Goal: Task Accomplishment & Management: Use online tool/utility

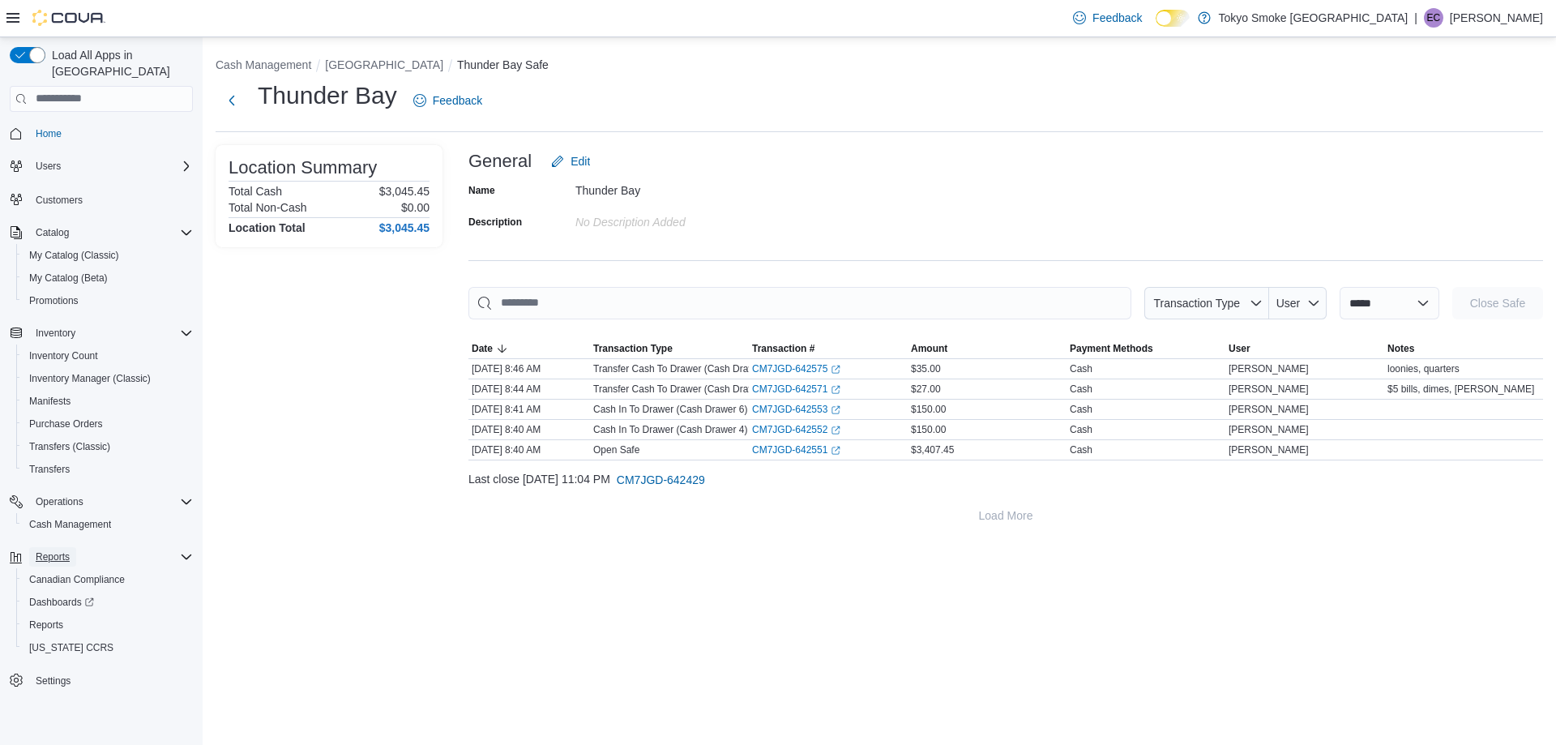
click at [58, 550] on span "Reports" at bounding box center [53, 556] width 34 height 13
click at [63, 550] on span "Reports" at bounding box center [53, 556] width 34 height 13
click at [52, 618] on span "Reports" at bounding box center [46, 624] width 34 height 13
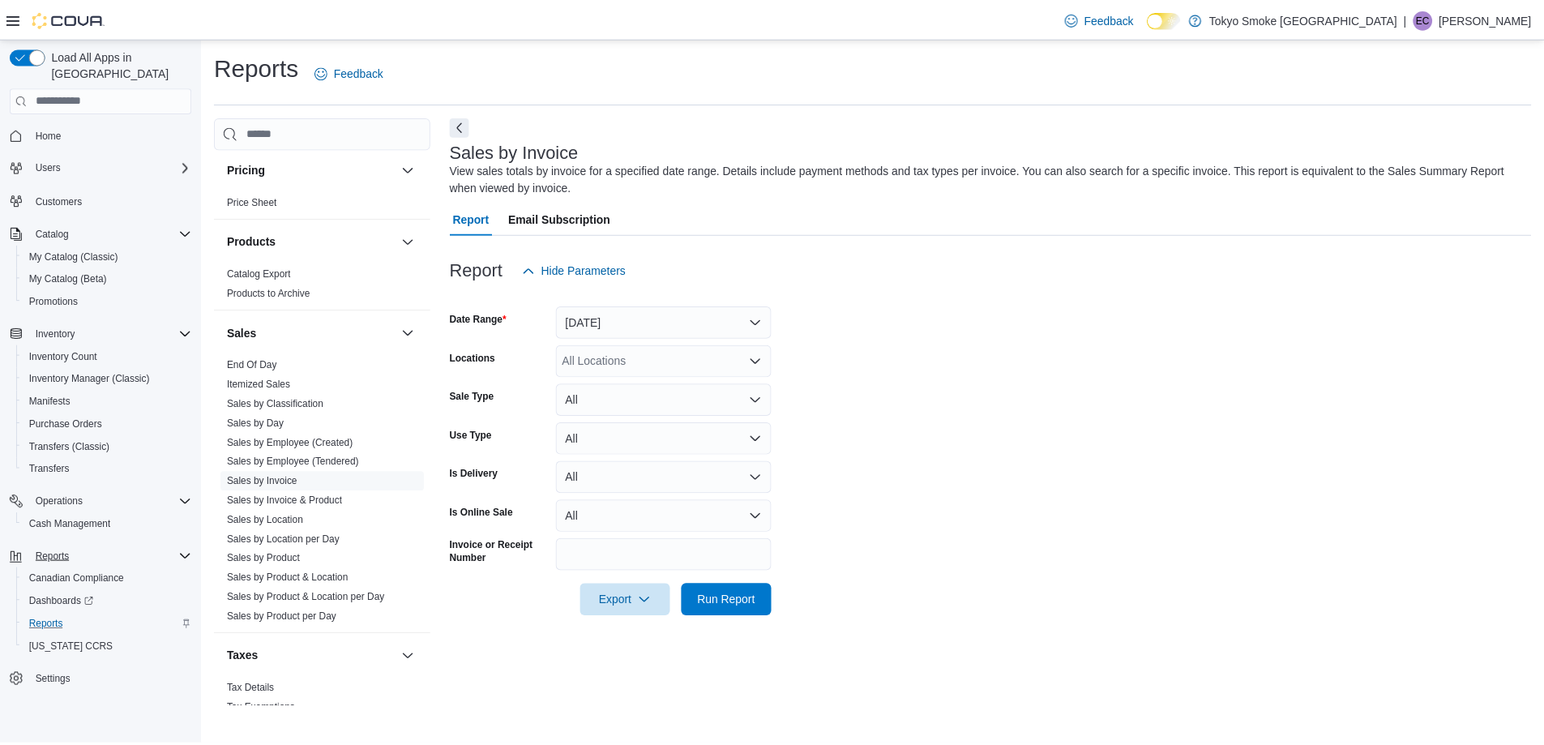
scroll to position [892, 0]
click at [281, 464] on link "Sales by Employee (Tendered)" at bounding box center [295, 461] width 133 height 11
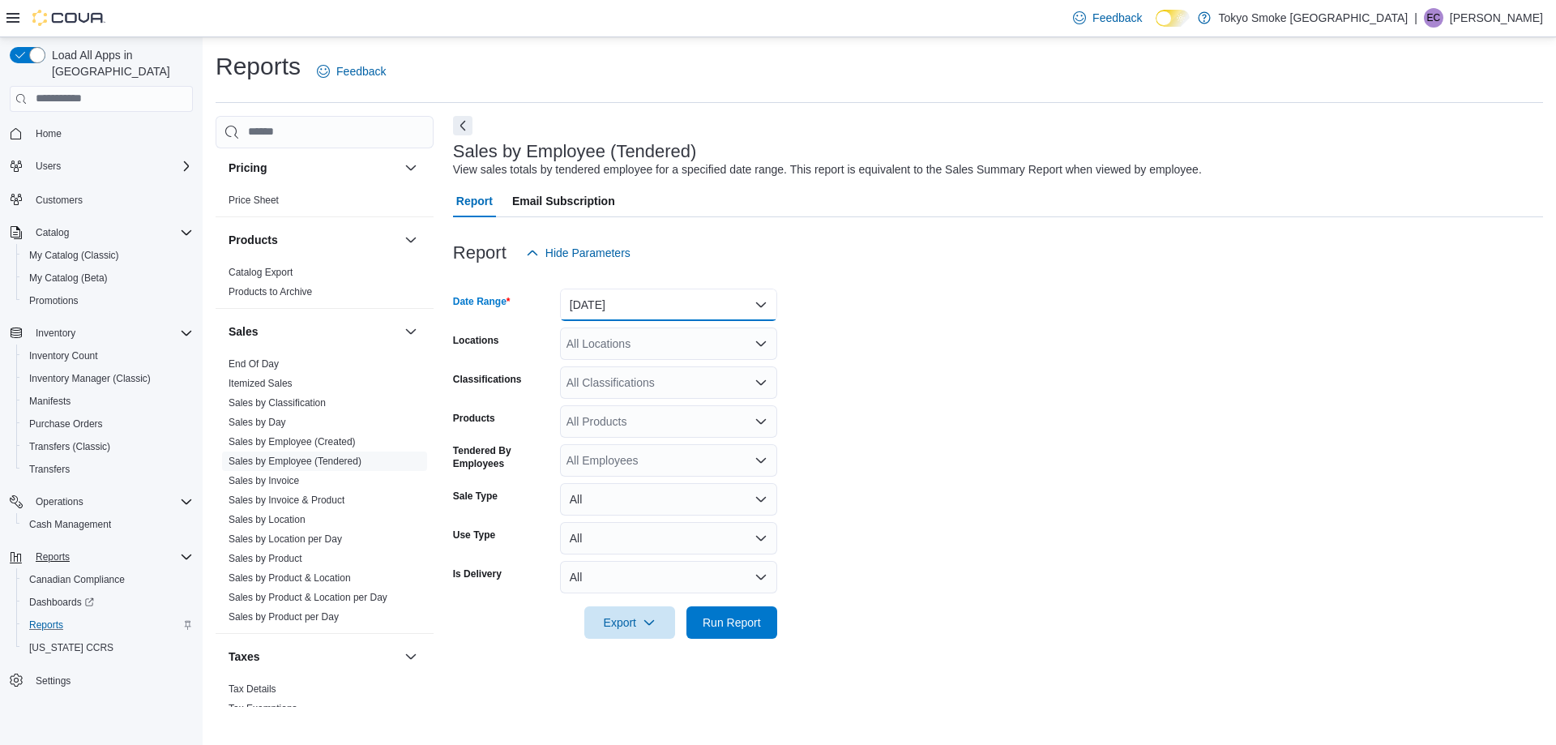
click at [625, 310] on button "[DATE]" at bounding box center [668, 305] width 217 height 32
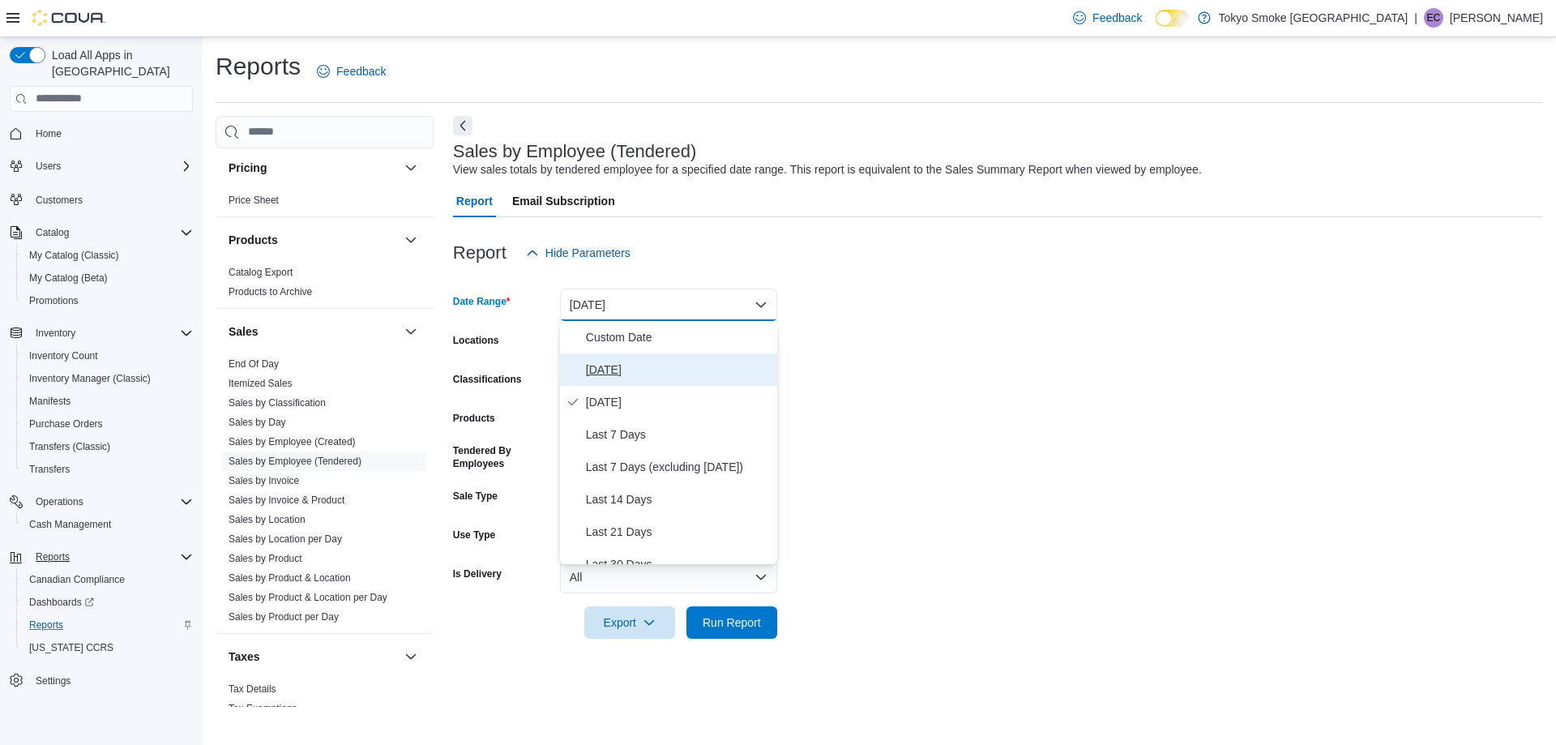
click at [610, 364] on span "[DATE]" at bounding box center [678, 369] width 185 height 19
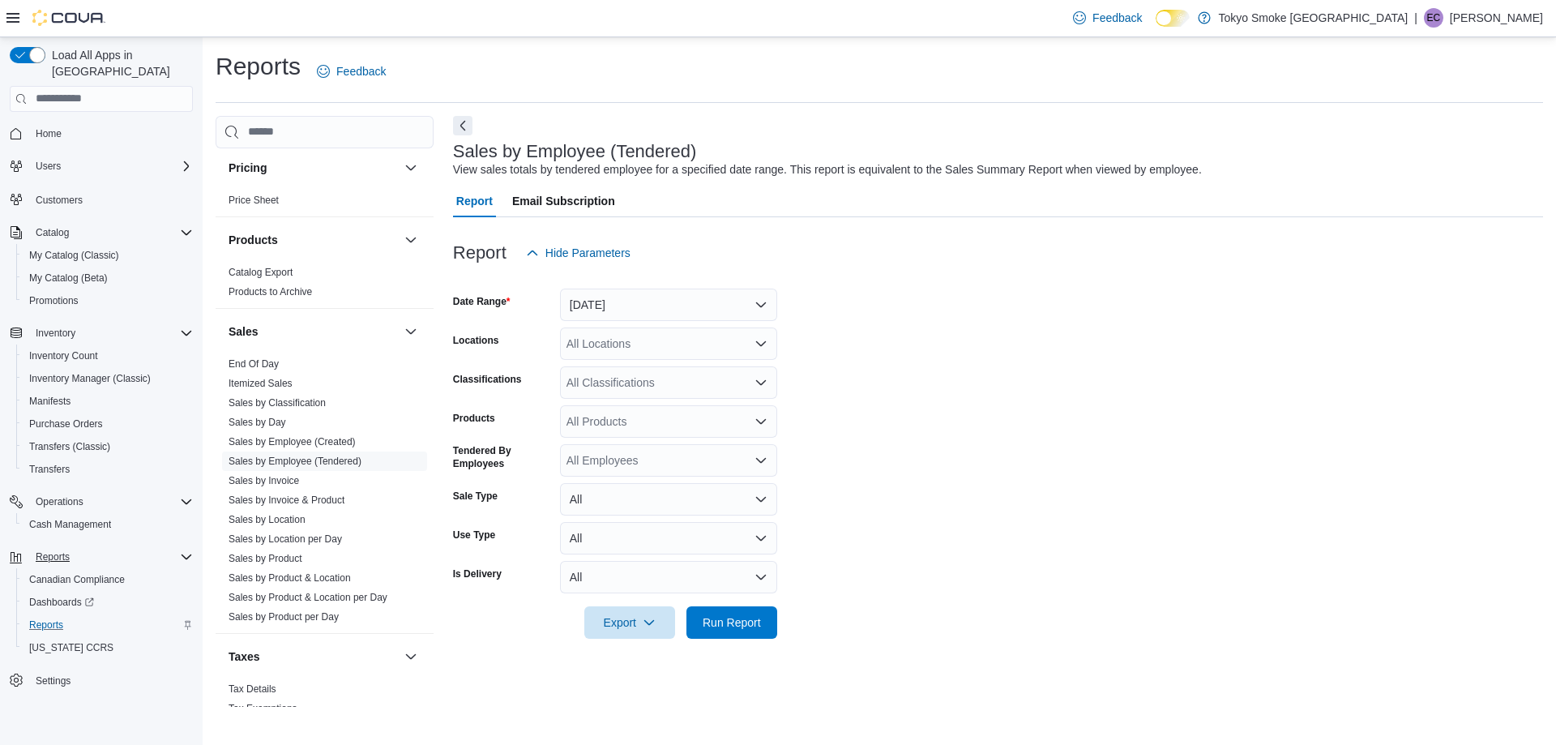
click at [603, 345] on div "All Locations" at bounding box center [668, 343] width 217 height 32
type input "***"
click at [637, 362] on button "[GEOGRAPHIC_DATA]" at bounding box center [668, 372] width 217 height 24
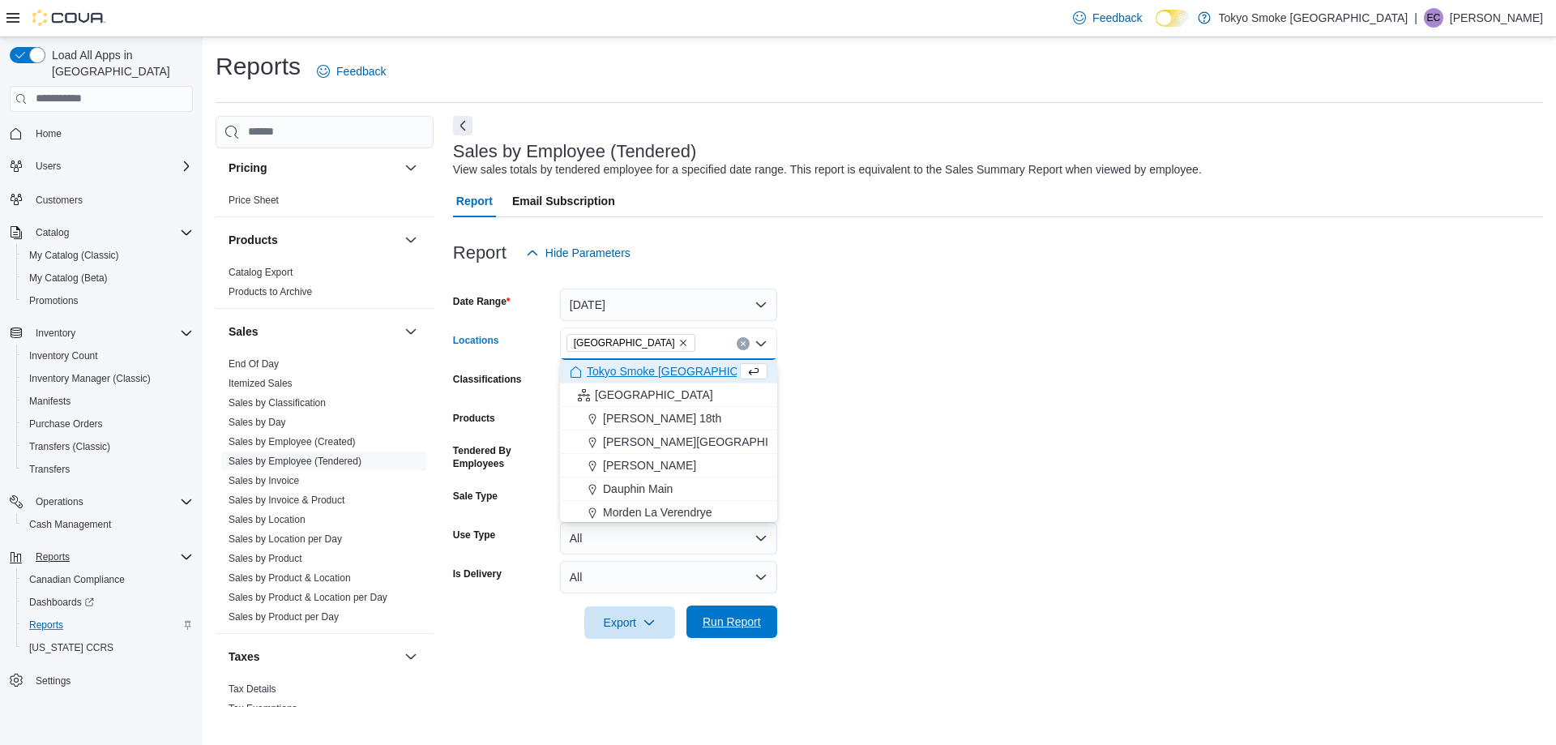
click at [738, 631] on span "Run Report" at bounding box center [731, 621] width 71 height 32
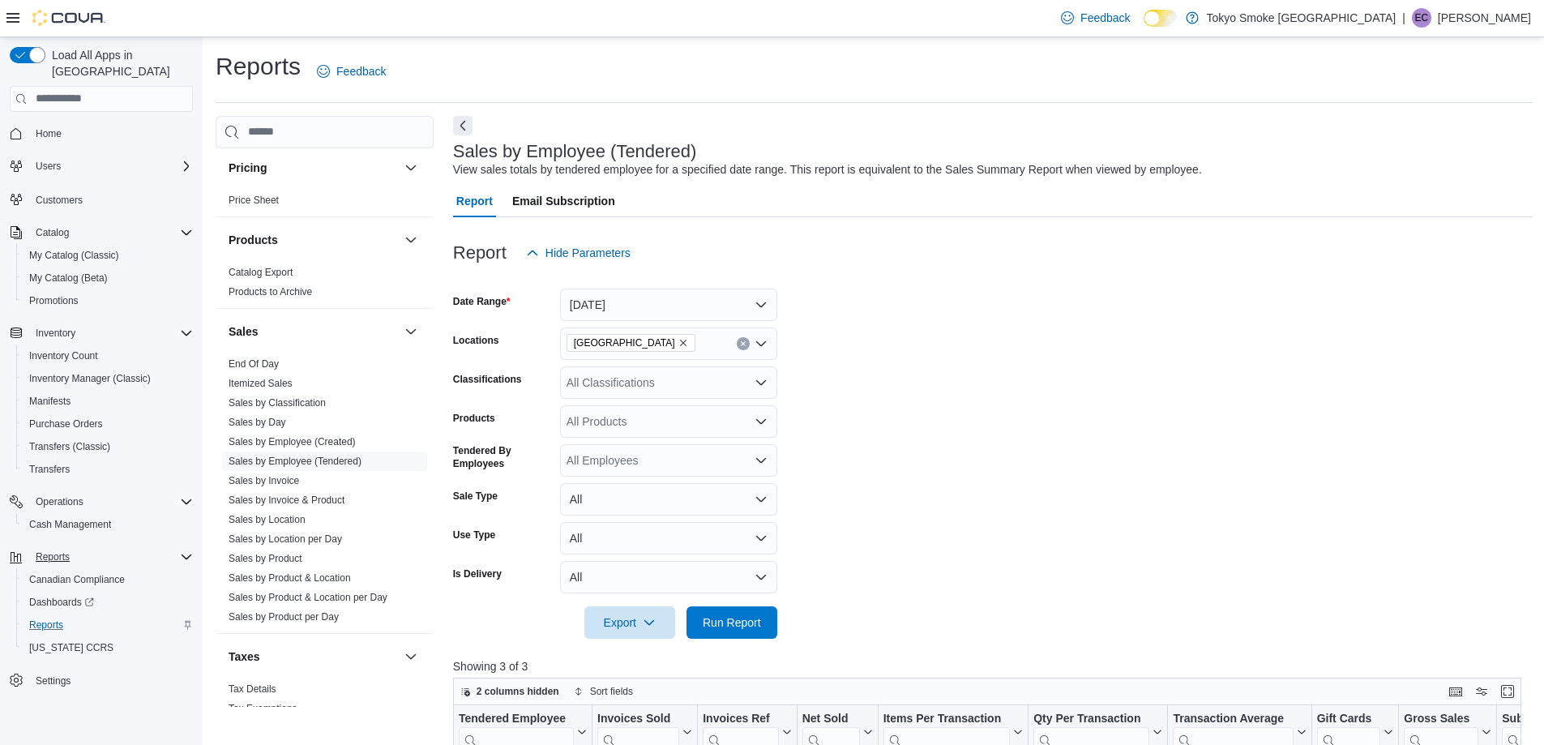
click at [462, 110] on div "Reports Feedback Cash Management Cash Management Cash Out Details Compliance OC…" at bounding box center [874, 661] width 1317 height 1223
click at [460, 114] on div "Reports Feedback Cash Management Cash Management Cash Out Details Compliance OC…" at bounding box center [874, 661] width 1317 height 1223
click at [464, 121] on button "Next" at bounding box center [462, 124] width 19 height 19
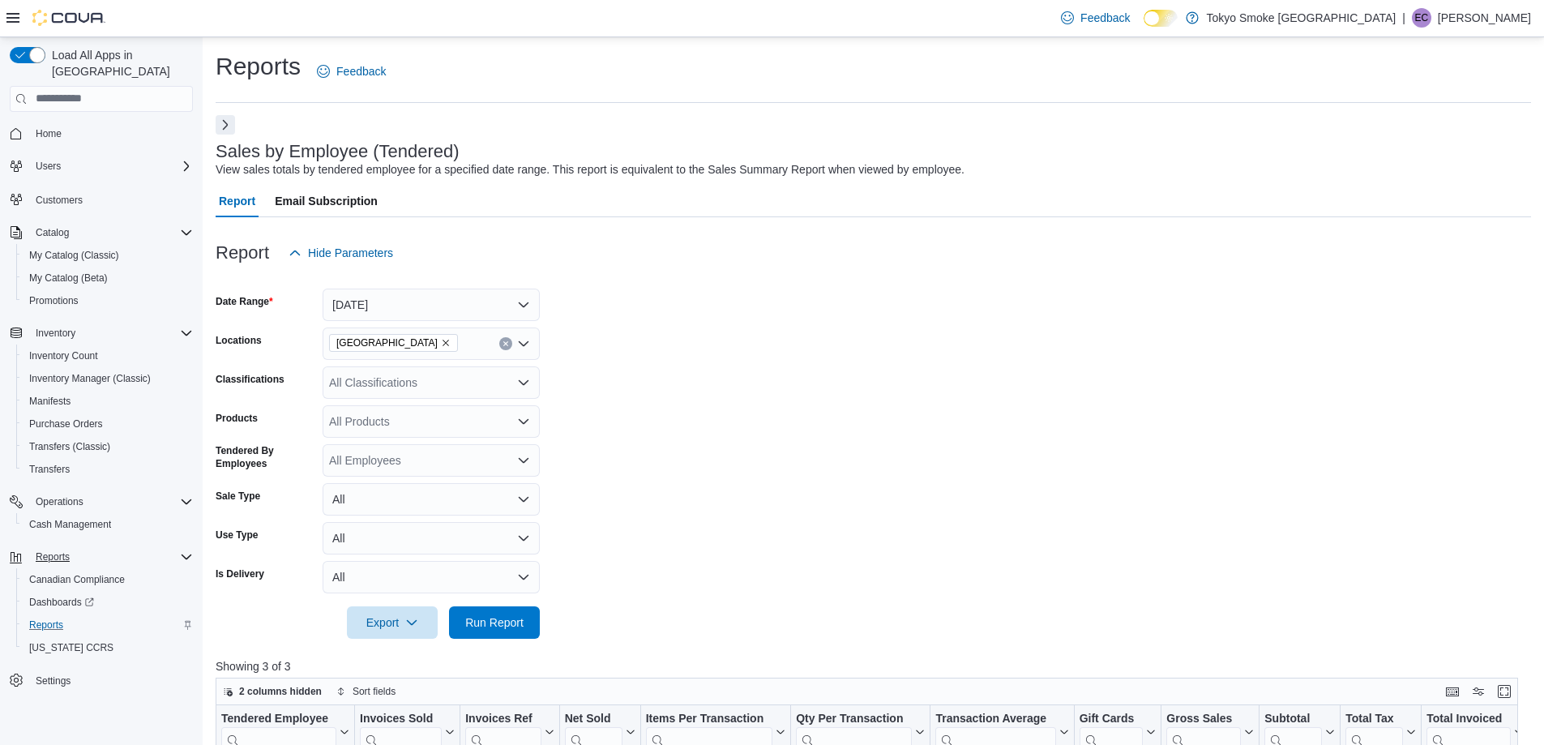
click at [231, 126] on button "Next" at bounding box center [225, 124] width 19 height 19
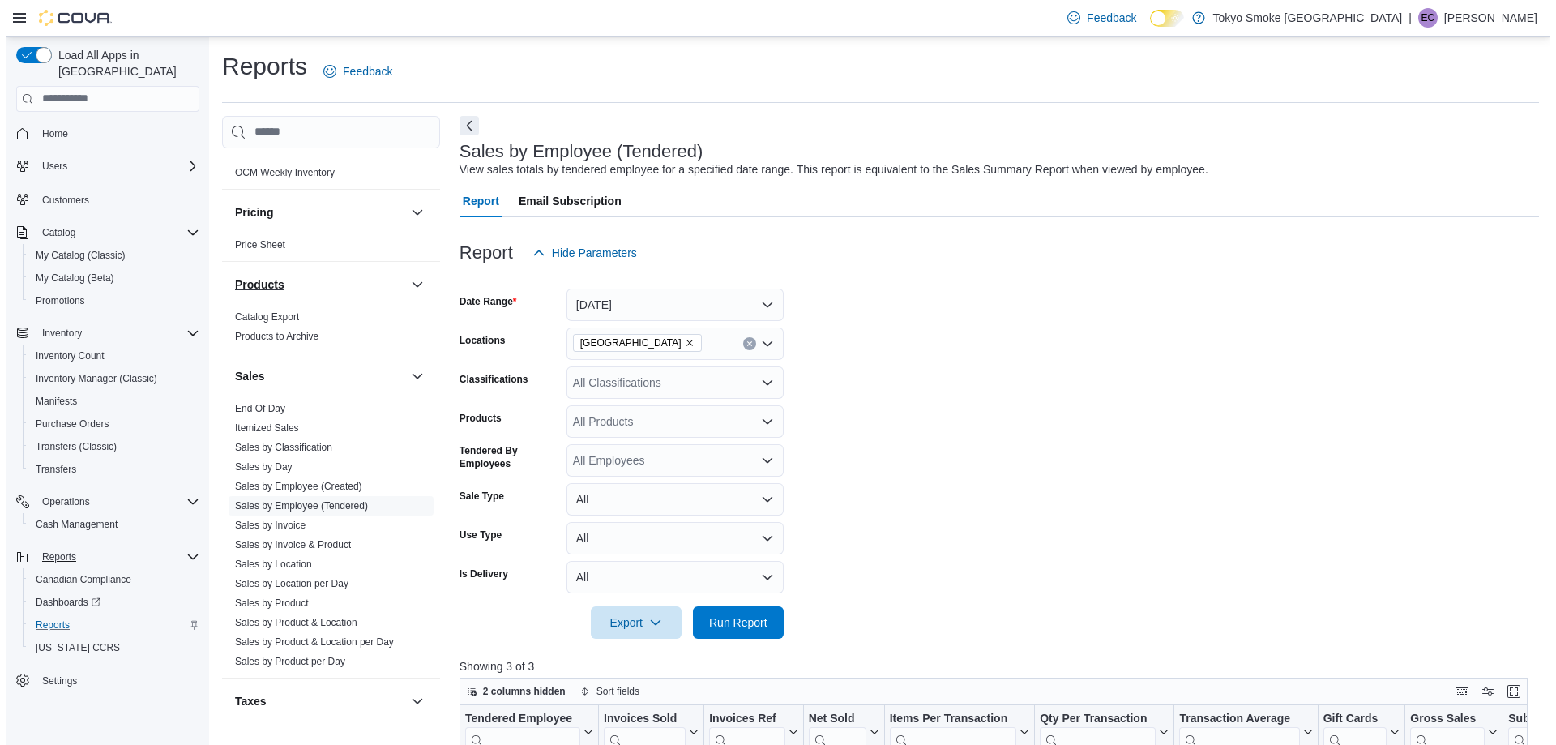
scroll to position [926, 0]
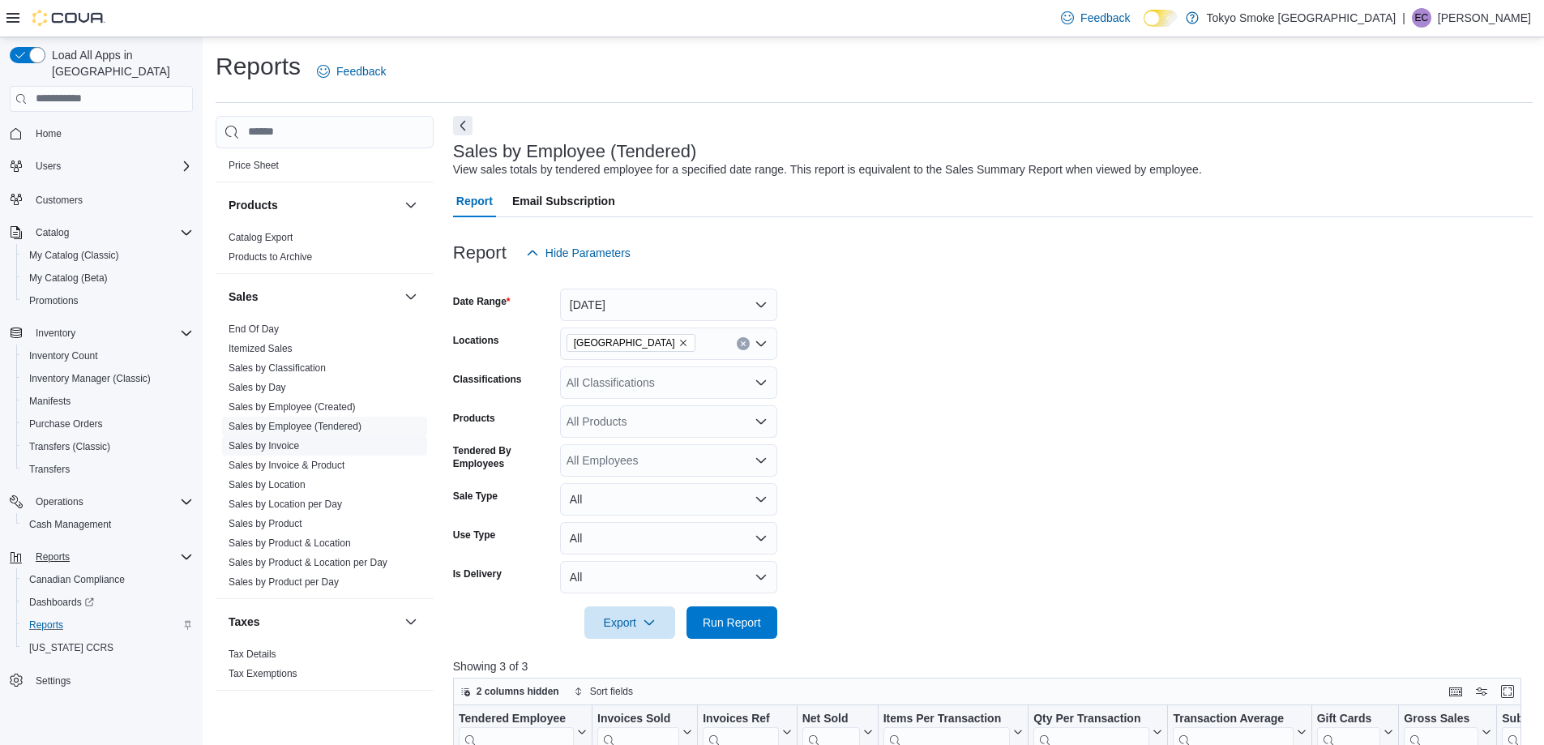
click at [280, 440] on link "Sales by Invoice" at bounding box center [264, 445] width 71 height 11
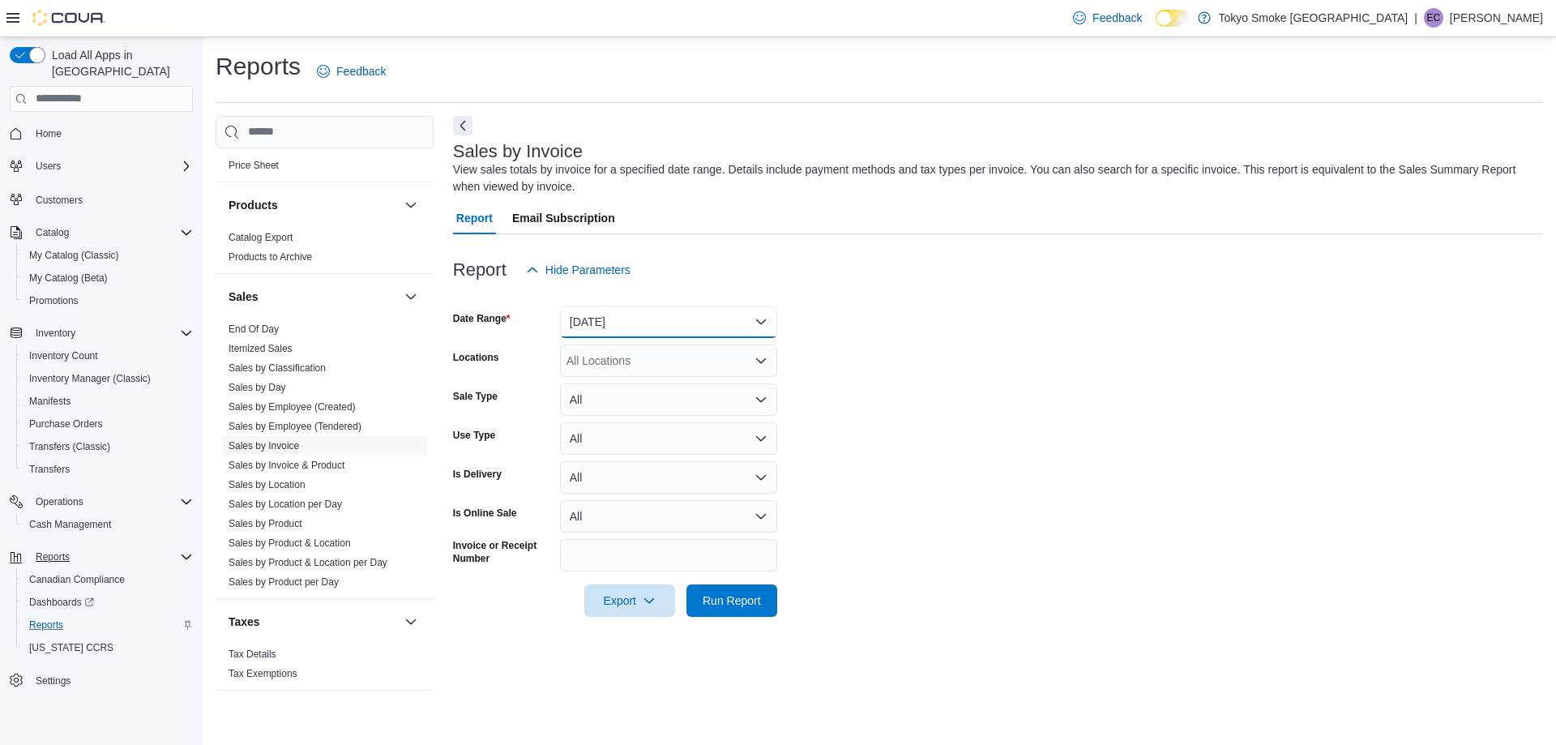
click at [651, 314] on button "[DATE]" at bounding box center [668, 322] width 217 height 32
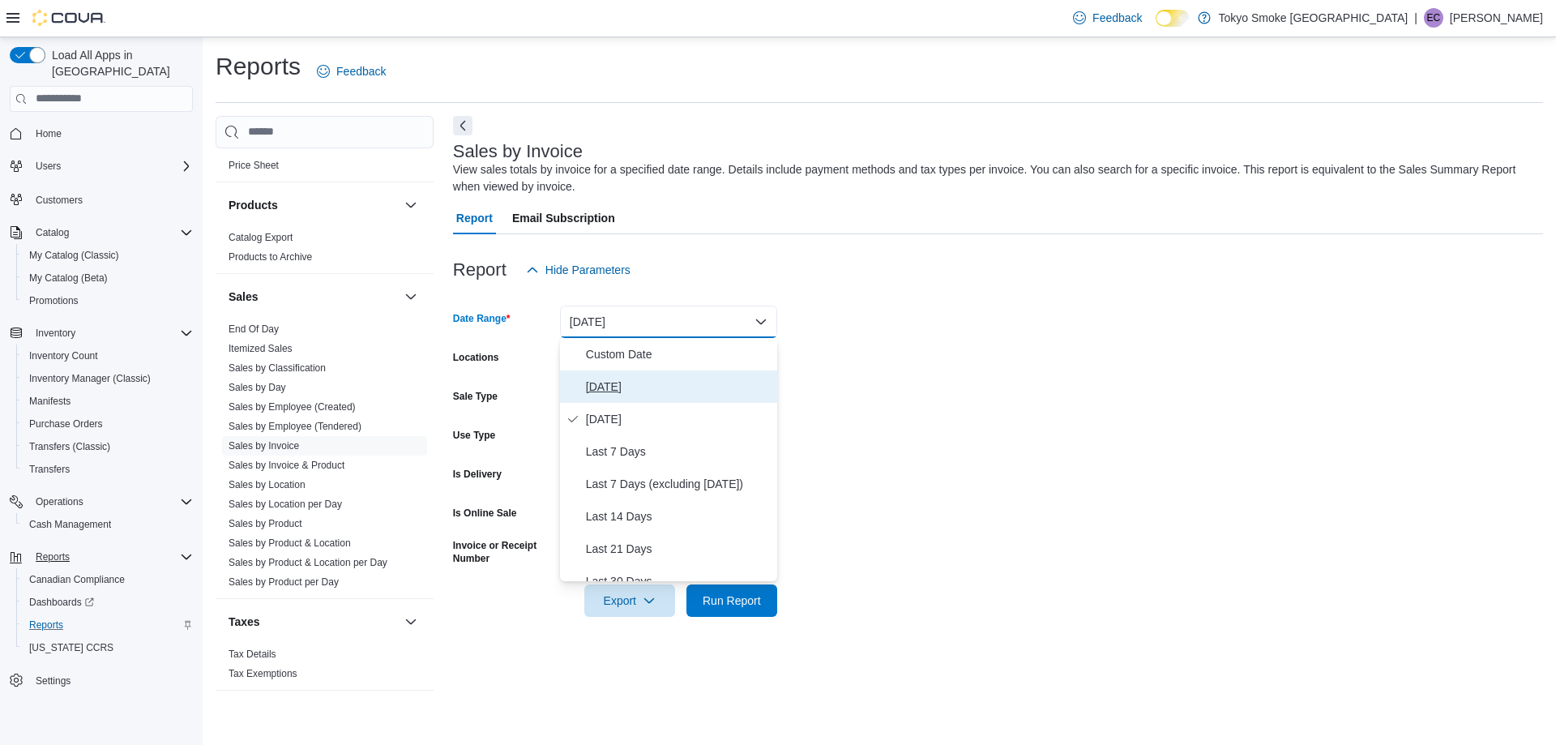
click at [631, 381] on span "[DATE]" at bounding box center [678, 386] width 185 height 19
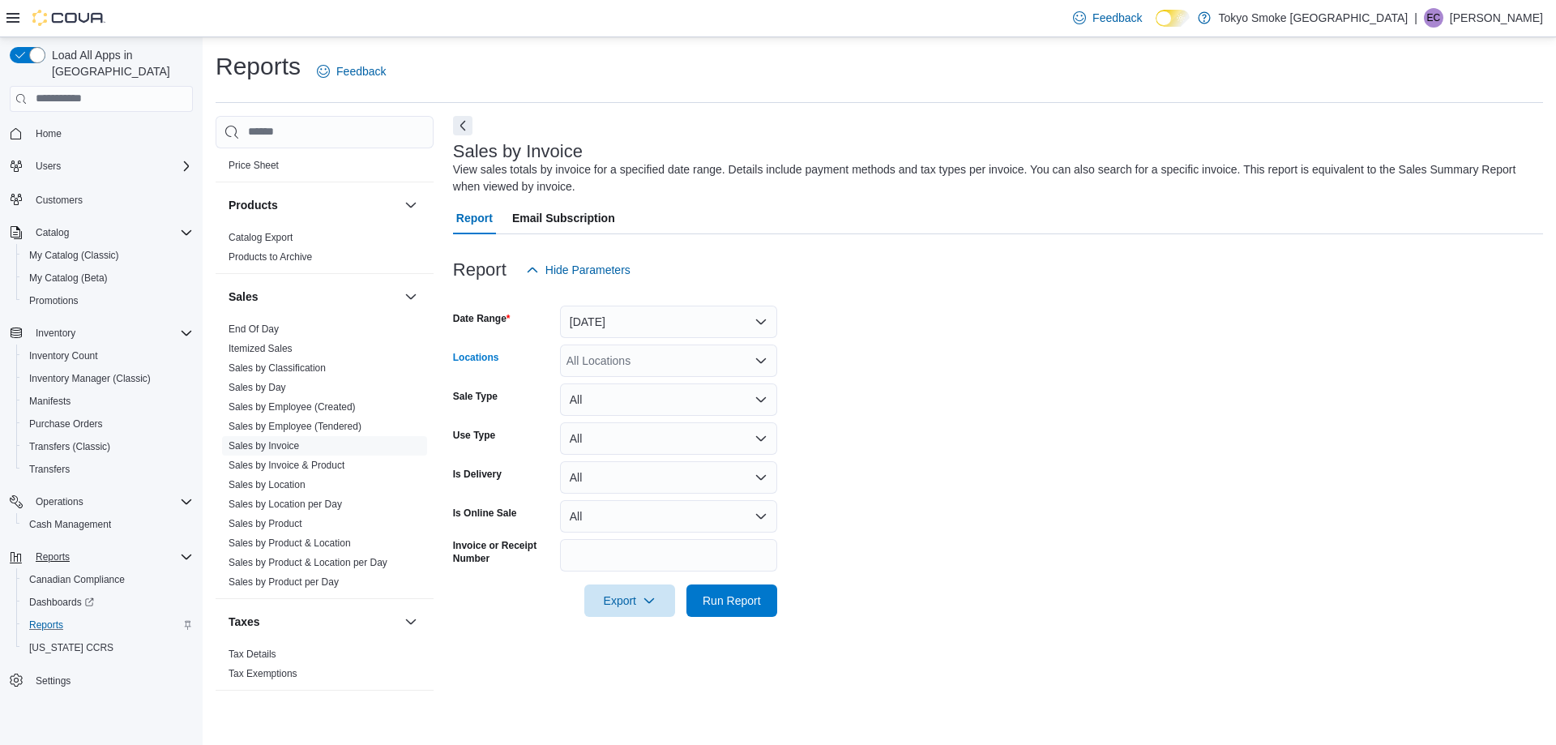
click at [612, 360] on div "All Locations" at bounding box center [668, 360] width 217 height 32
type input "***"
click at [635, 387] on span "[GEOGRAPHIC_DATA]" at bounding box center [662, 388] width 118 height 16
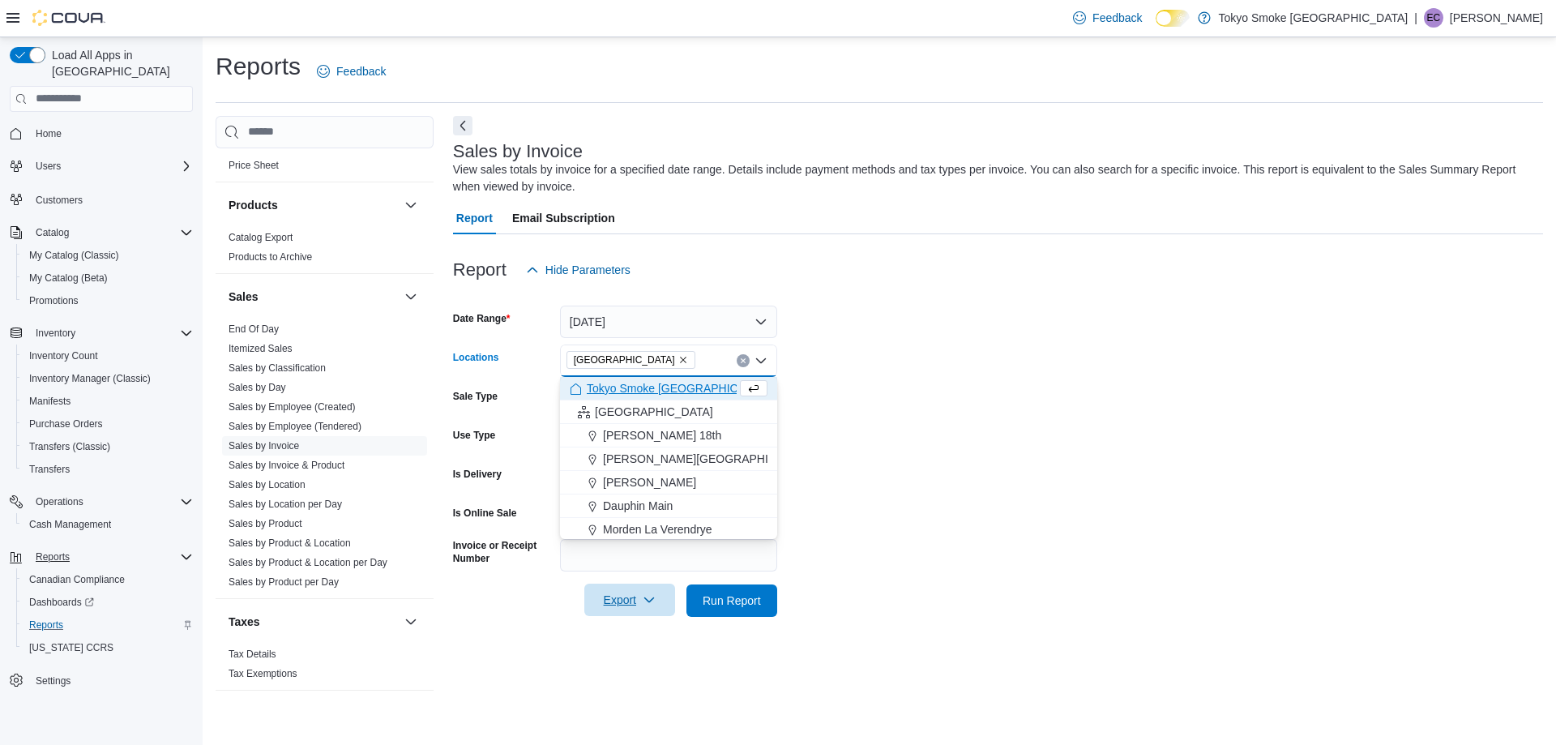
click at [647, 604] on icon "button" at bounding box center [649, 599] width 13 height 13
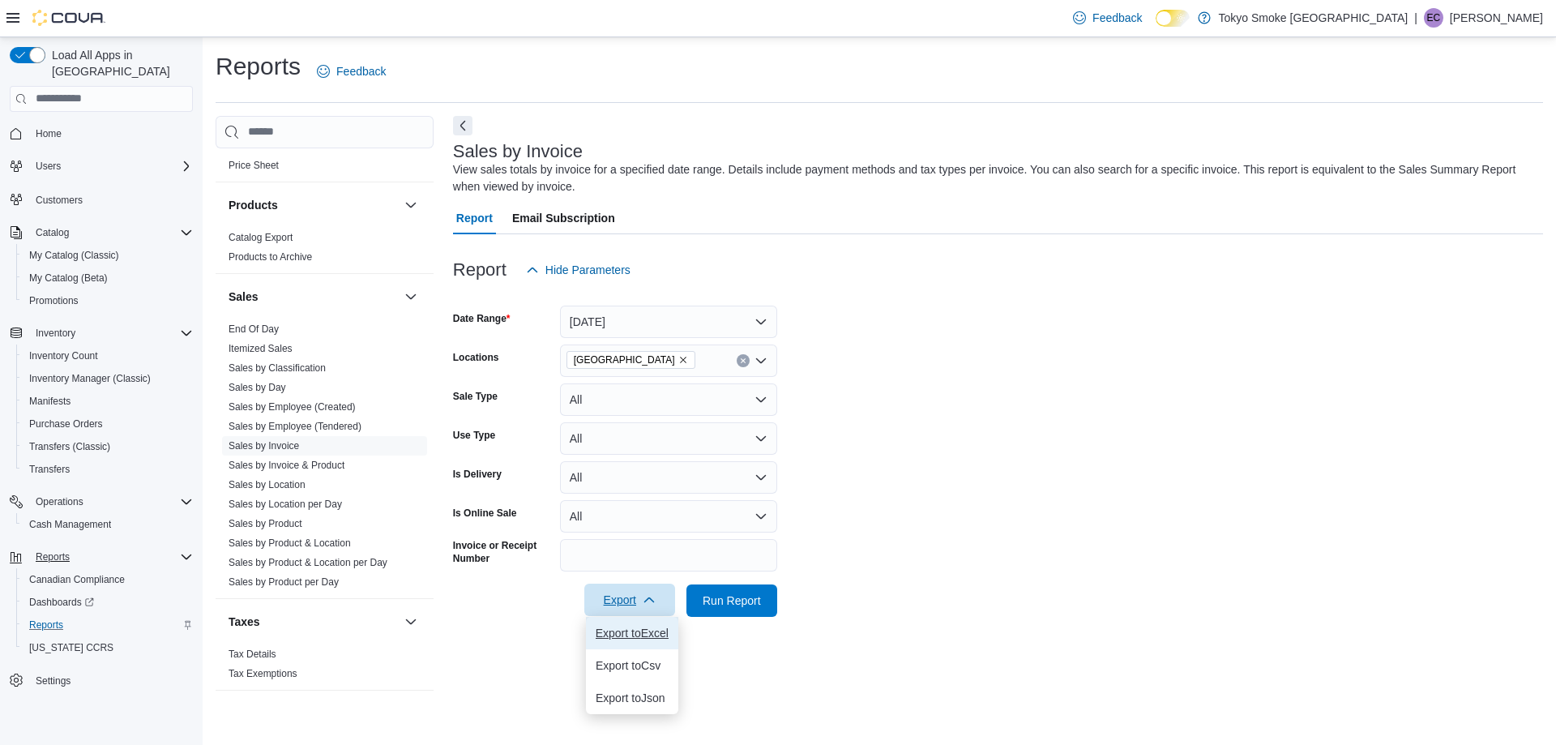
click at [645, 627] on span "Export to Excel" at bounding box center [632, 633] width 73 height 13
